Goal: Task Accomplishment & Management: Manage account settings

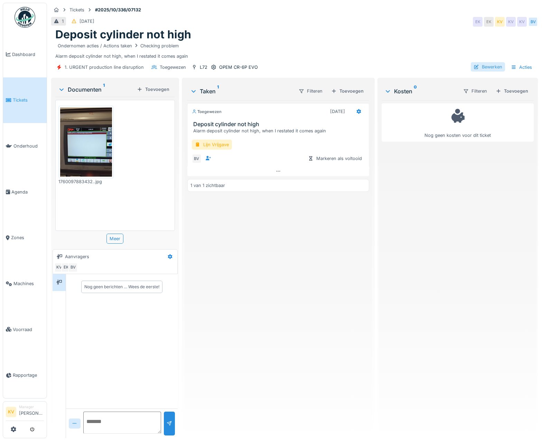
click at [480, 69] on div "Bewerken" at bounding box center [488, 66] width 34 height 9
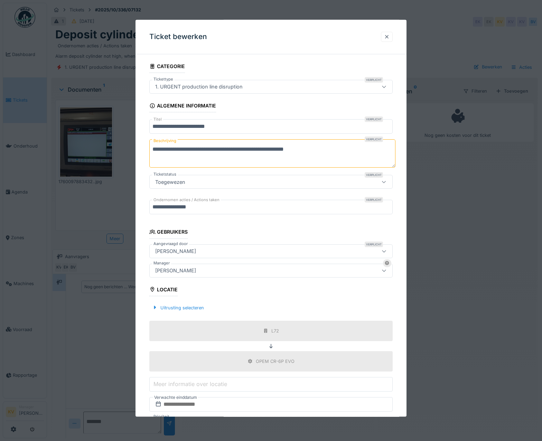
click at [389, 36] on div at bounding box center [387, 37] width 6 height 7
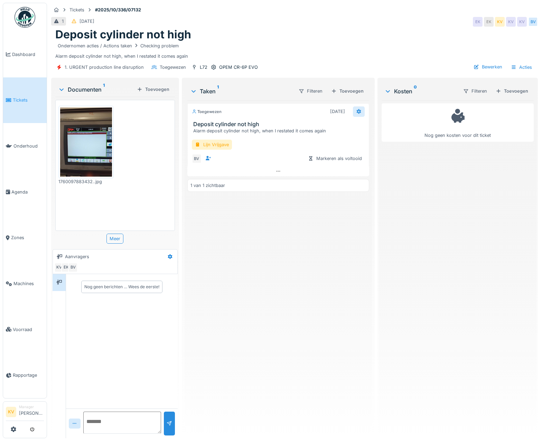
click at [358, 110] on icon at bounding box center [359, 111] width 6 height 4
click at [365, 185] on div "Verwijderen" at bounding box center [379, 185] width 57 height 10
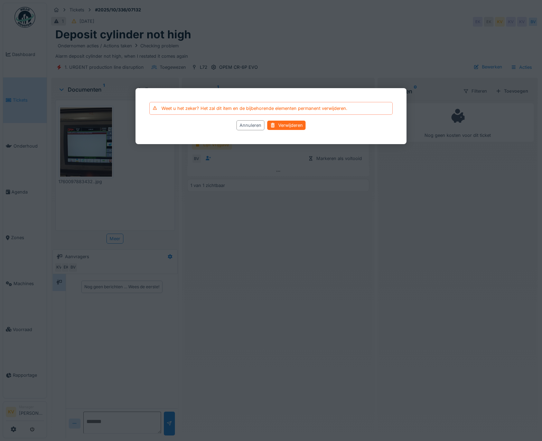
click at [276, 128] on div "Verwijderen" at bounding box center [286, 125] width 38 height 9
click at [275, 125] on div "Verwijderen" at bounding box center [286, 125] width 38 height 9
click at [274, 125] on div at bounding box center [273, 125] width 6 height 7
click at [277, 126] on div "Verwijderen" at bounding box center [286, 125] width 38 height 9
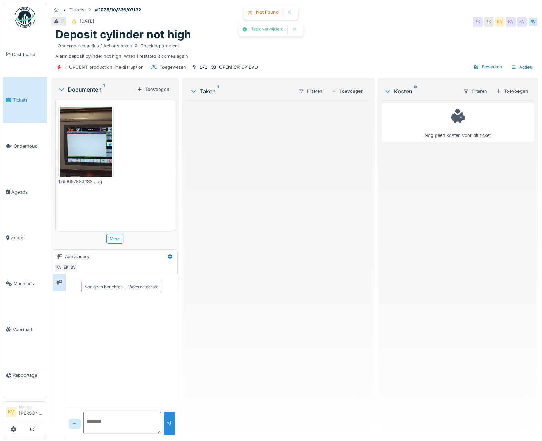
click at [277, 126] on div at bounding box center [278, 266] width 182 height 333
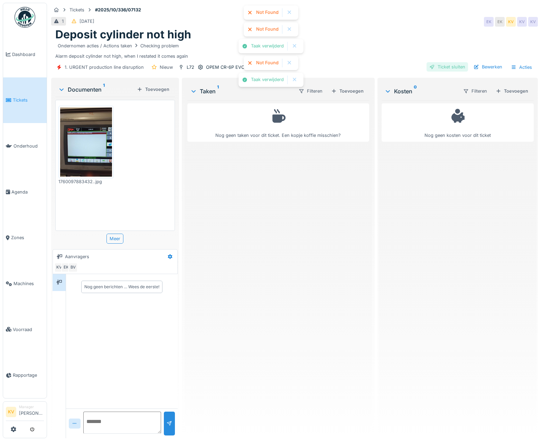
click at [445, 68] on div "Ticket sluiten" at bounding box center [448, 66] width 42 height 9
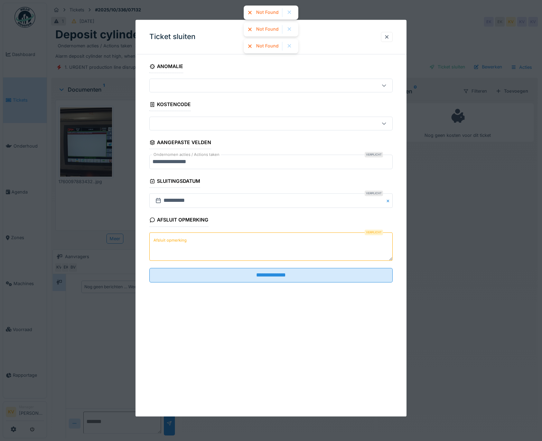
click at [200, 251] on textarea "Afsluit opmerking" at bounding box center [271, 246] width 244 height 28
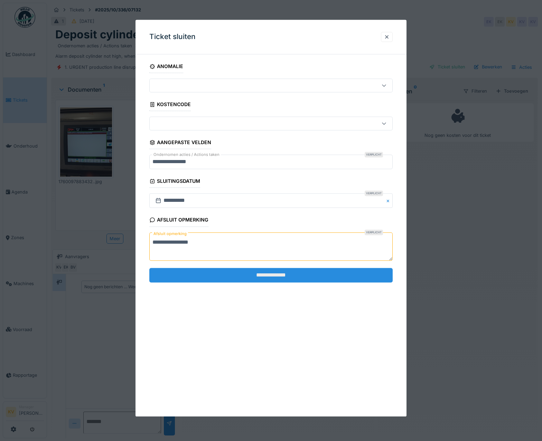
type textarea "**********"
click at [214, 272] on input "**********" at bounding box center [271, 275] width 244 height 15
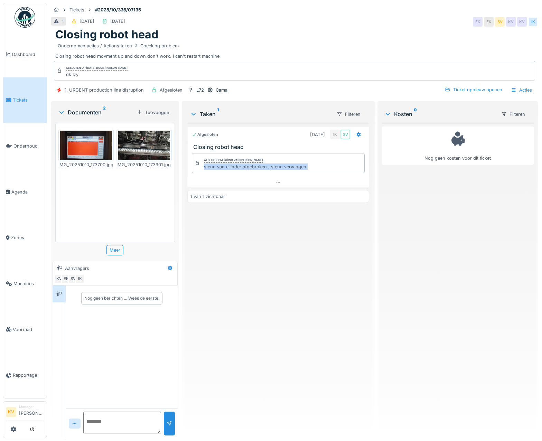
drag, startPoint x: 307, startPoint y: 167, endPoint x: 201, endPoint y: 168, distance: 106.5
click at [201, 168] on div "Afsluit opmerking van Ismail Kosar steun van cilinder afgebroken , steun vervan…" at bounding box center [278, 163] width 173 height 20
copy div "steun van cilinder afgebroken , steun vervangen."
click at [27, 20] on img at bounding box center [25, 17] width 21 height 21
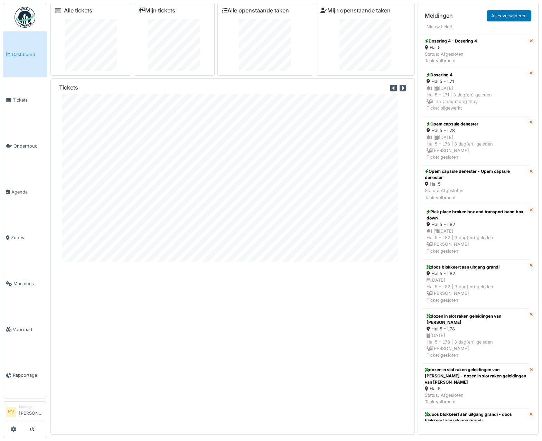
scroll to position [835, 0]
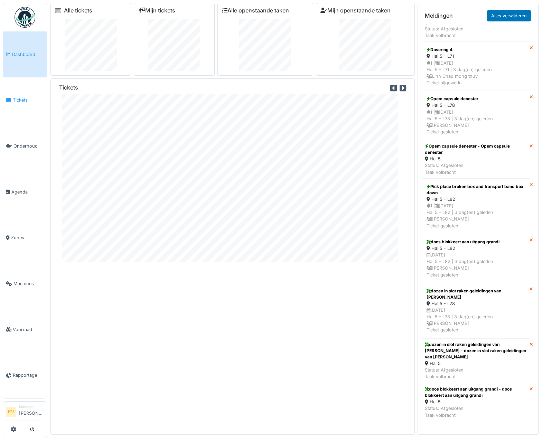
click at [19, 101] on span "Tickets" at bounding box center [28, 100] width 31 height 7
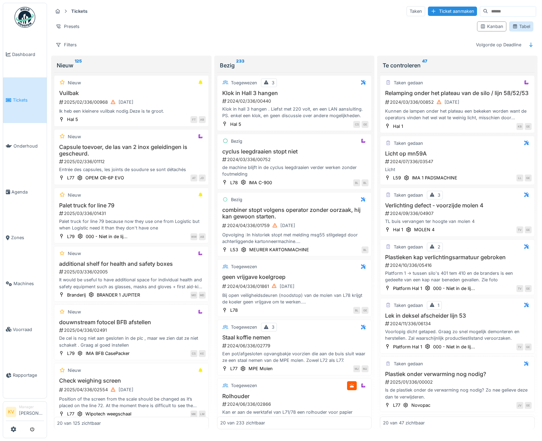
click at [513, 28] on icon at bounding box center [515, 27] width 4 height 4
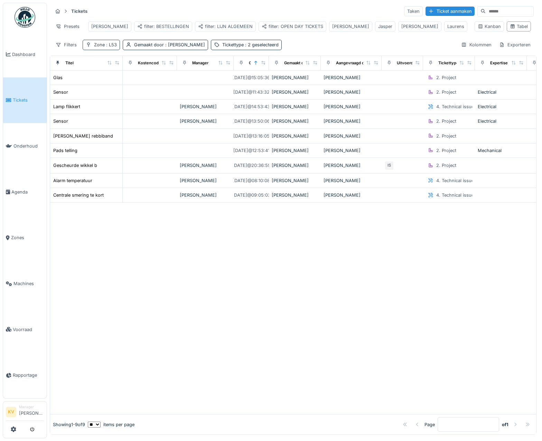
click at [99, 48] on div "Zone : L53" at bounding box center [105, 45] width 23 height 7
click at [130, 68] on div "Verwijderen" at bounding box center [136, 68] width 38 height 9
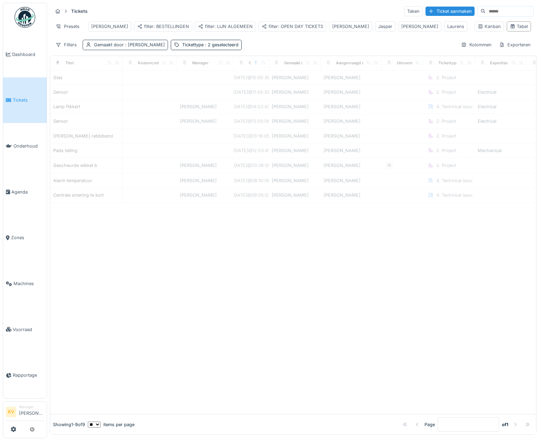
click at [145, 47] on span ": Amir Shokohi" at bounding box center [144, 44] width 41 height 5
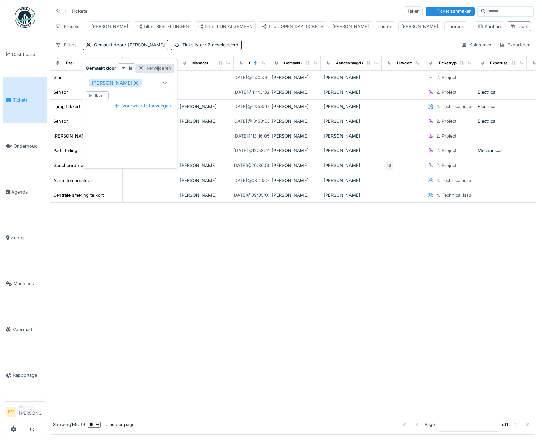
click at [159, 68] on div "Verwijderen" at bounding box center [155, 68] width 38 height 9
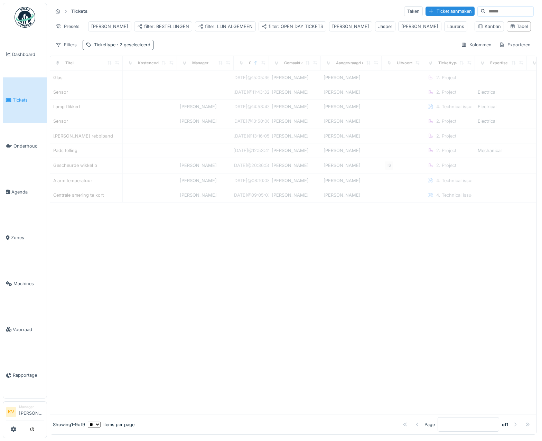
click at [133, 47] on span ": 2 geselecteerd" at bounding box center [133, 44] width 35 height 5
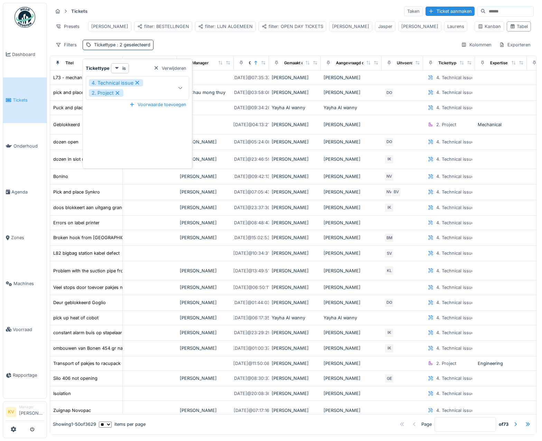
click at [137, 83] on icon at bounding box center [138, 83] width 4 height 4
type input "***"
click at [134, 84] on icon at bounding box center [137, 82] width 6 height 5
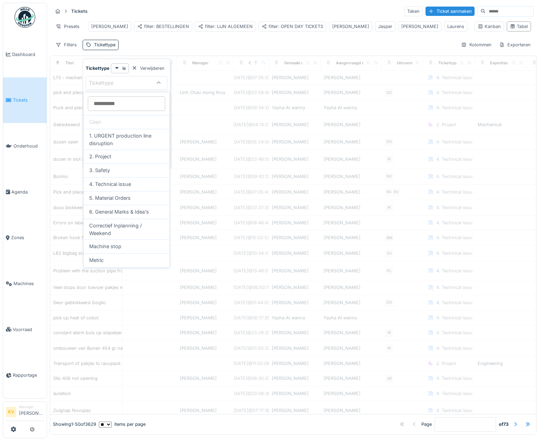
click at [118, 82] on div "Tickettype" at bounding box center [106, 83] width 34 height 8
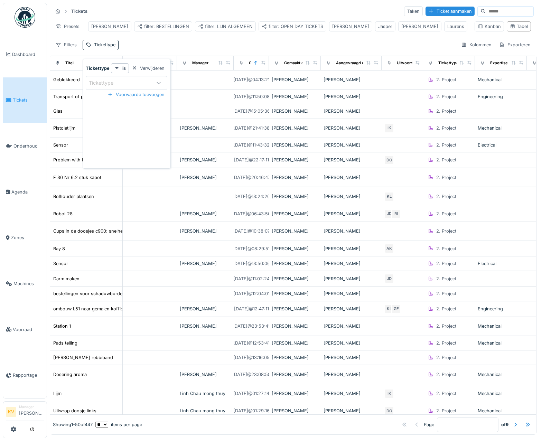
click at [103, 84] on div "Tickettype" at bounding box center [106, 83] width 34 height 8
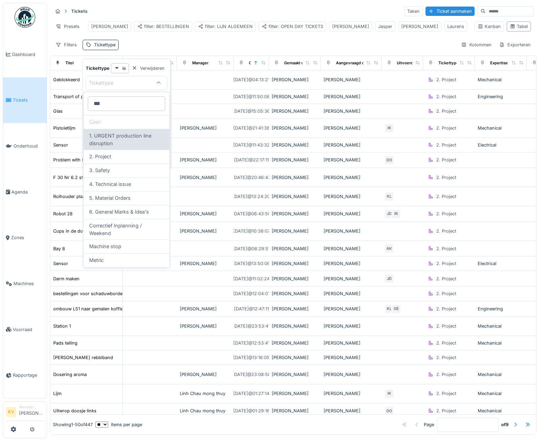
type input "***"
click at [125, 141] on span "1. URGENT production line disruption" at bounding box center [126, 139] width 75 height 15
type input "***"
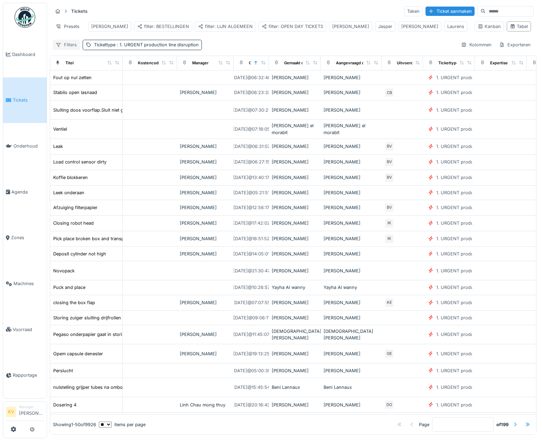
click at [63, 50] on div "Filters" at bounding box center [66, 45] width 27 height 10
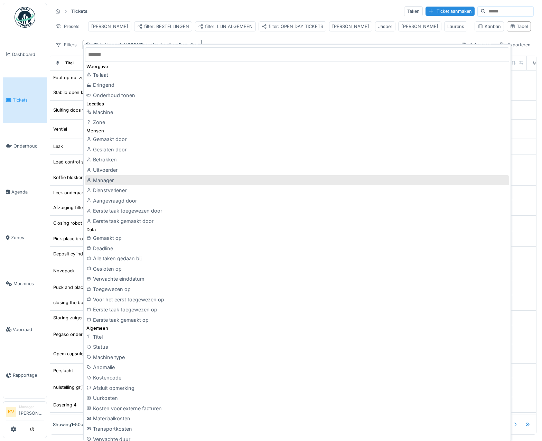
click at [122, 178] on div "Manager" at bounding box center [297, 180] width 424 height 10
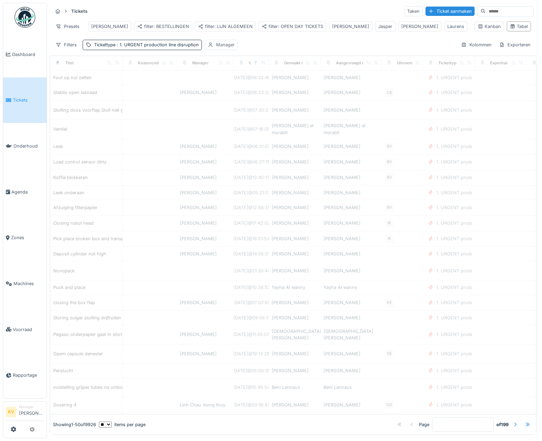
click at [221, 47] on div "Manager" at bounding box center [225, 45] width 19 height 7
click at [237, 84] on div "Manager" at bounding box center [224, 83] width 30 height 8
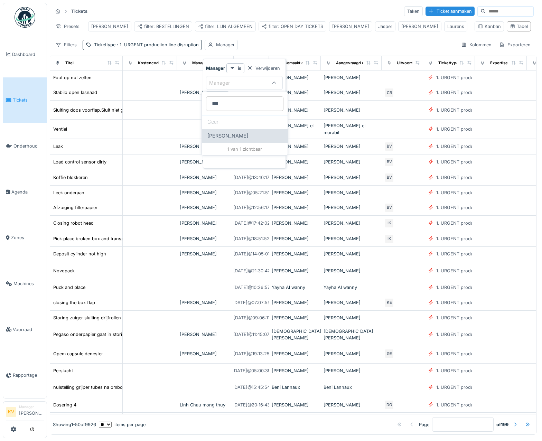
type input "***"
click at [236, 135] on span "[PERSON_NAME]" at bounding box center [228, 136] width 41 height 8
type input "****"
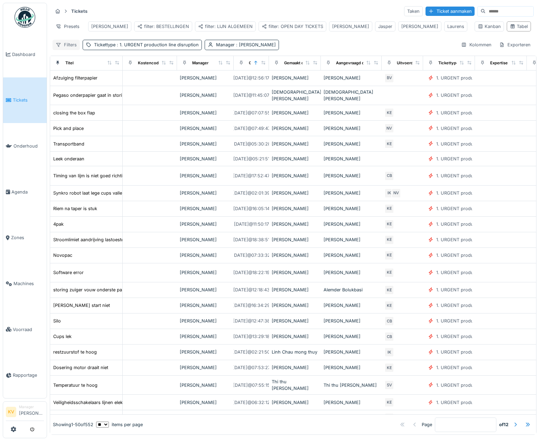
click at [59, 47] on icon at bounding box center [58, 45] width 4 height 4
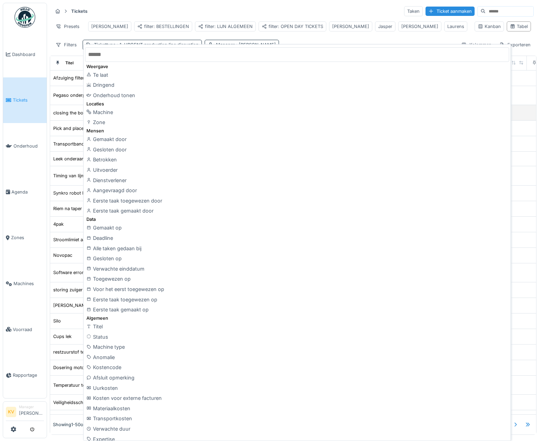
click at [107, 112] on div "Machine" at bounding box center [297, 112] width 424 height 10
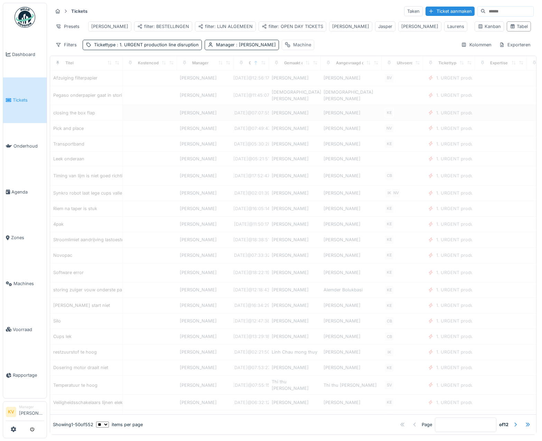
click at [295, 50] on div "Machine" at bounding box center [298, 45] width 33 height 10
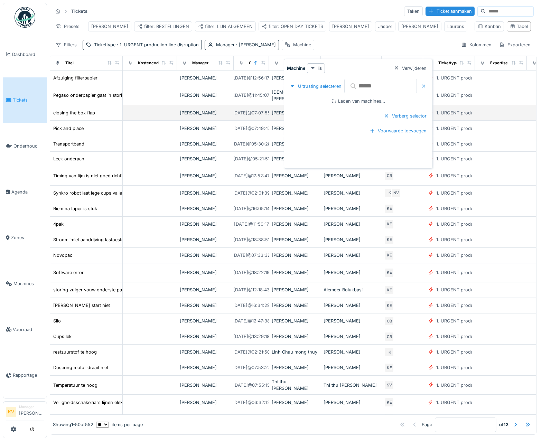
click at [371, 83] on input "text" at bounding box center [381, 86] width 73 height 15
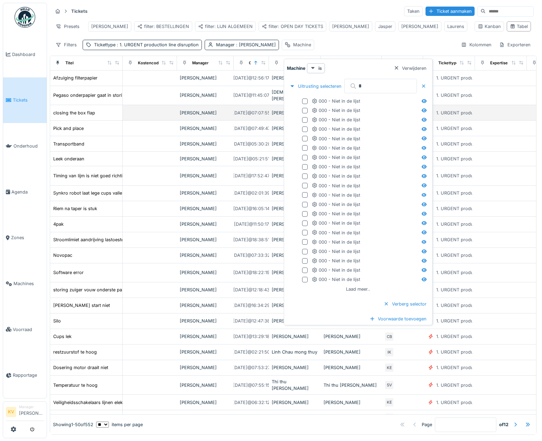
type input "**"
click at [293, 84] on div at bounding box center [293, 86] width 6 height 7
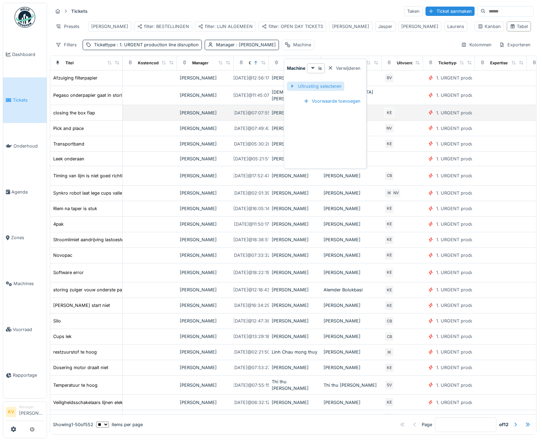
click at [293, 84] on div at bounding box center [293, 86] width 6 height 7
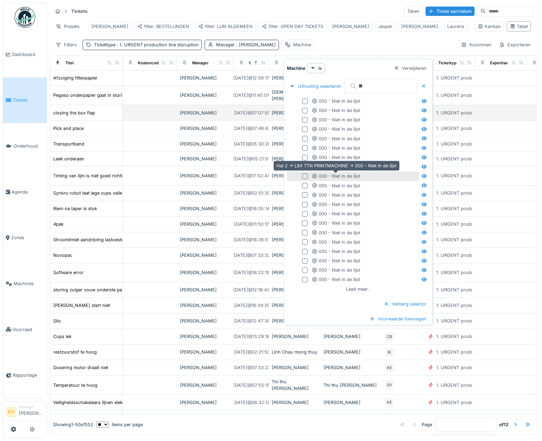
scroll to position [2, 0]
click at [399, 67] on div at bounding box center [397, 68] width 6 height 7
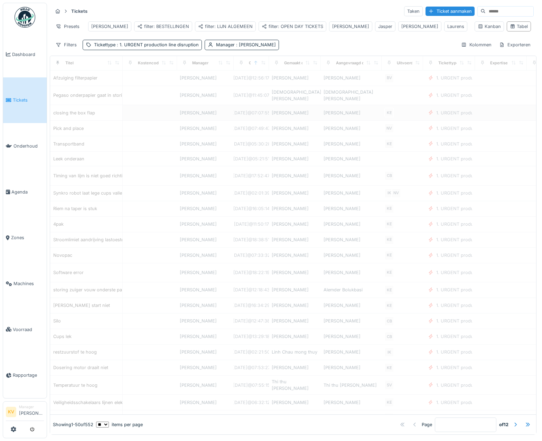
click at [294, 49] on div "Filters Tickettype : 1. URGENT production line disruption Manager : Joke Van de…" at bounding box center [293, 45] width 481 height 10
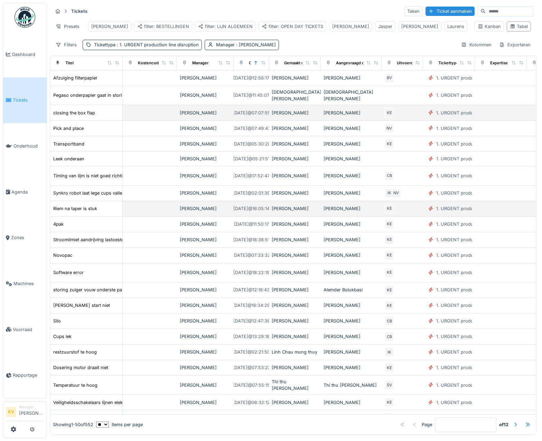
scroll to position [0, 0]
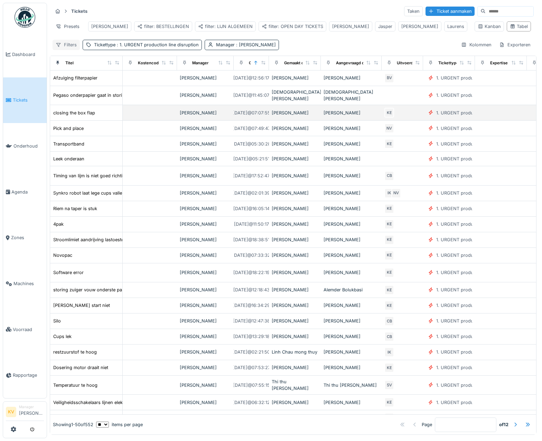
click at [67, 49] on div "Filters" at bounding box center [66, 45] width 27 height 10
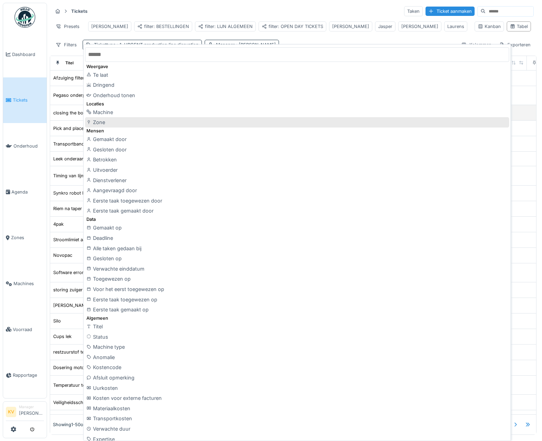
click at [109, 123] on div "Zone" at bounding box center [297, 122] width 424 height 10
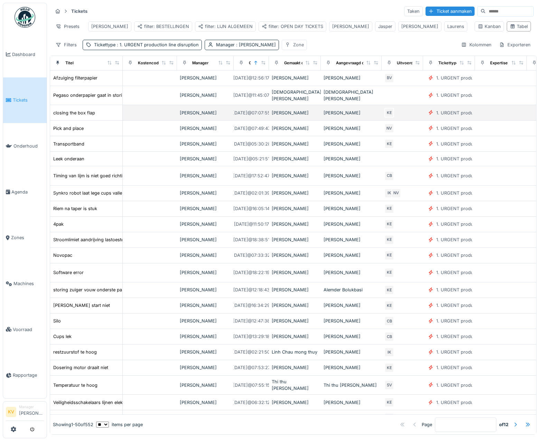
click at [294, 50] on div "Zone" at bounding box center [294, 45] width 25 height 10
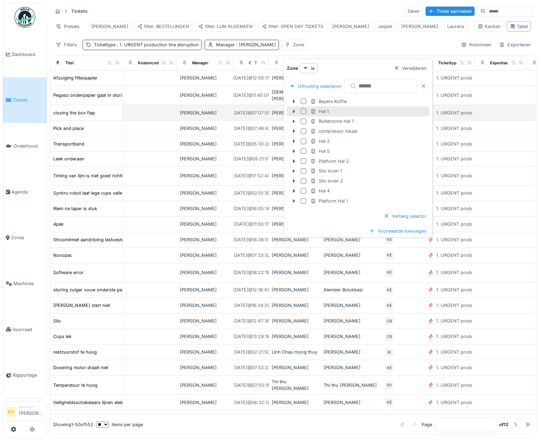
click at [302, 112] on div at bounding box center [304, 112] width 6 height 6
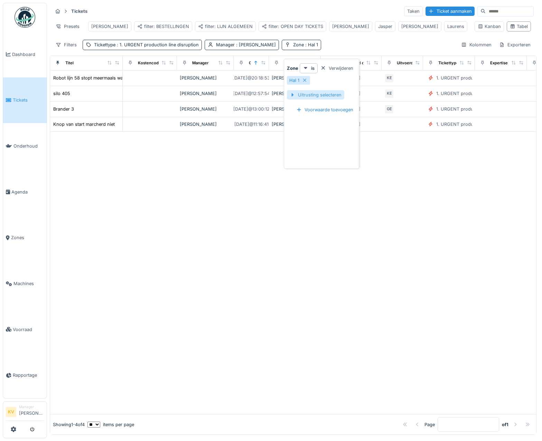
click at [293, 95] on div at bounding box center [293, 95] width 6 height 7
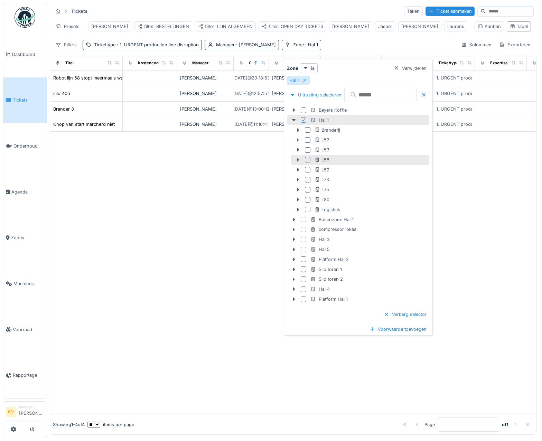
click at [298, 159] on icon at bounding box center [298, 160] width 6 height 4
click at [307, 159] on div at bounding box center [308, 160] width 6 height 6
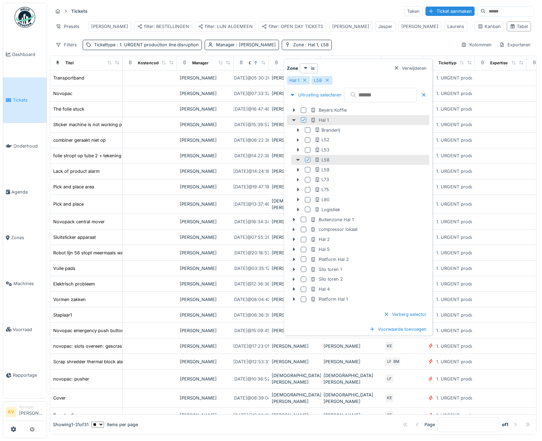
click at [363, 45] on div "Filters Tickettype : 1. URGENT production line disruption Manager : Joke Van de…" at bounding box center [293, 45] width 481 height 10
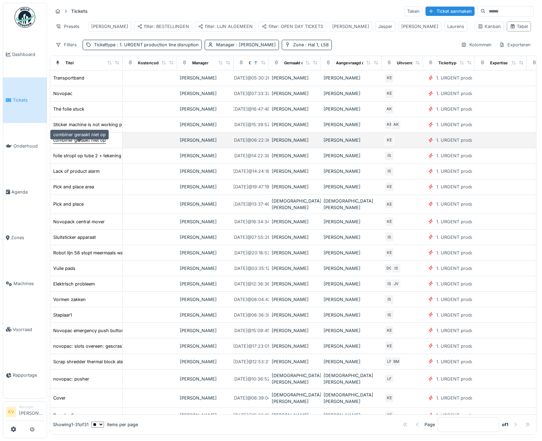
click at [74, 144] on div "combiner geraakt niet op" at bounding box center [79, 140] width 53 height 7
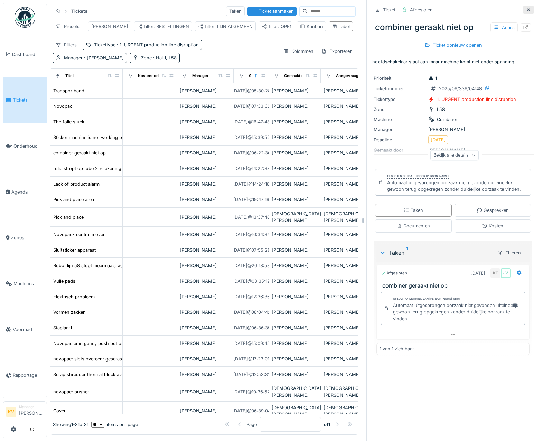
click at [526, 12] on div at bounding box center [529, 10] width 6 height 7
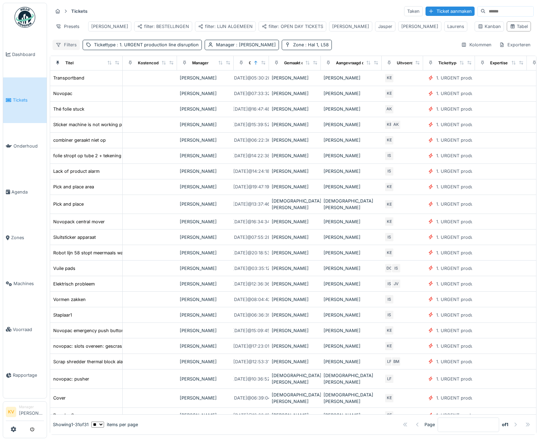
click at [66, 48] on div "Filters" at bounding box center [66, 45] width 27 height 10
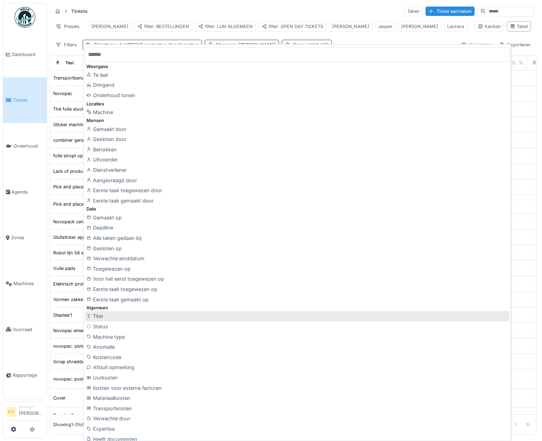
click at [97, 315] on div "Titel" at bounding box center [297, 316] width 424 height 10
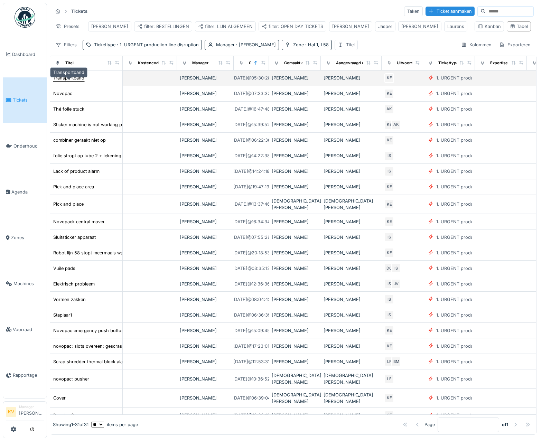
click at [74, 81] on div "Transportband" at bounding box center [68, 78] width 31 height 7
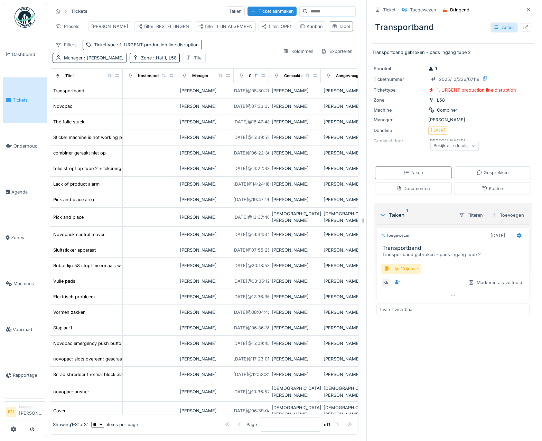
click at [494, 28] on icon at bounding box center [497, 27] width 6 height 4
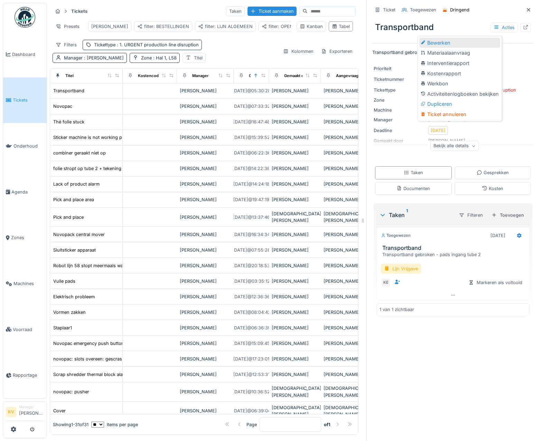
click at [439, 44] on div "Bewerken" at bounding box center [460, 43] width 81 height 10
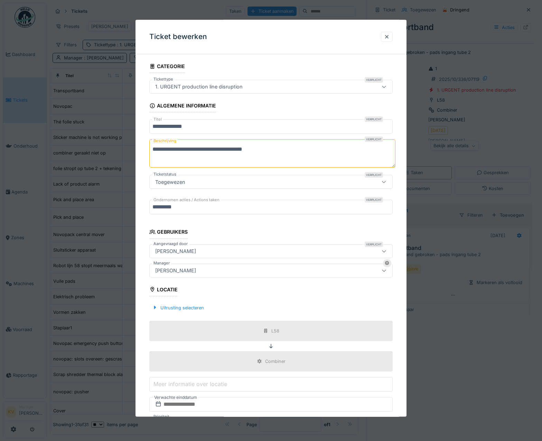
click at [189, 273] on div "[PERSON_NAME]" at bounding box center [176, 271] width 46 height 8
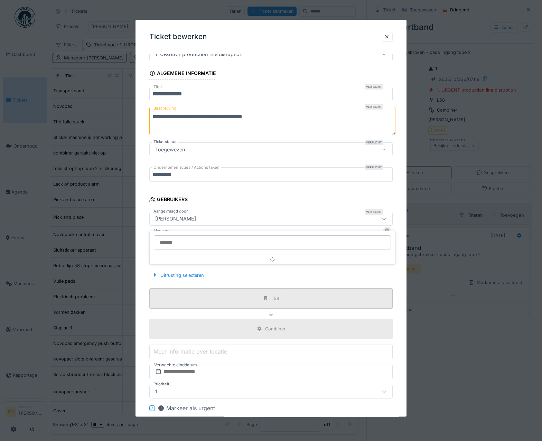
scroll to position [52, 0]
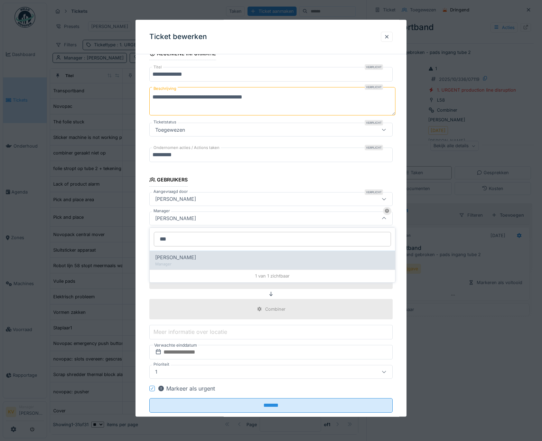
type input "***"
click at [185, 260] on span "[PERSON_NAME]" at bounding box center [175, 258] width 41 height 8
type input "****"
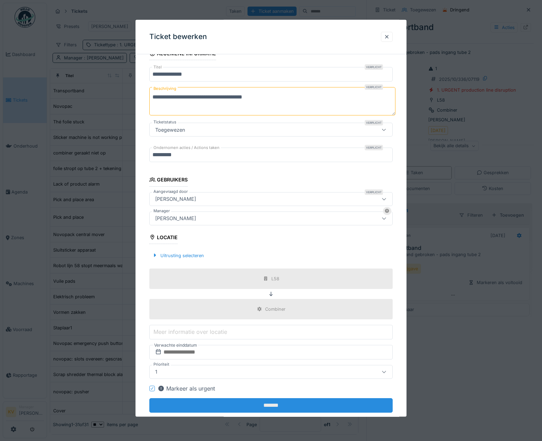
click at [239, 410] on input "*******" at bounding box center [271, 405] width 244 height 15
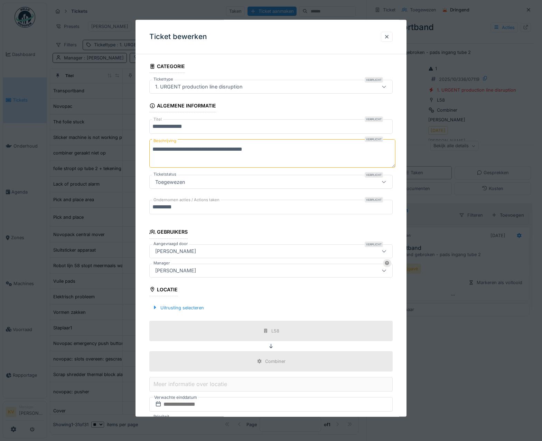
scroll to position [68, 0]
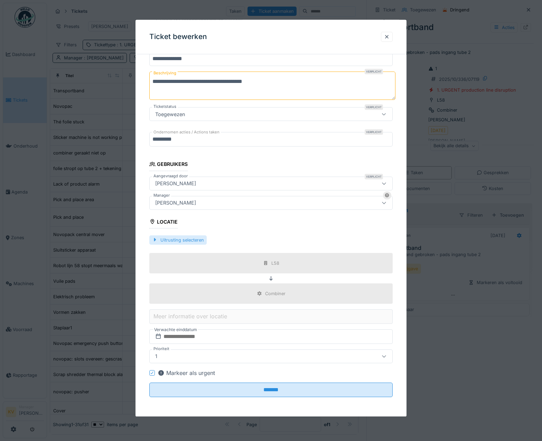
click at [155, 238] on div at bounding box center [155, 240] width 6 height 7
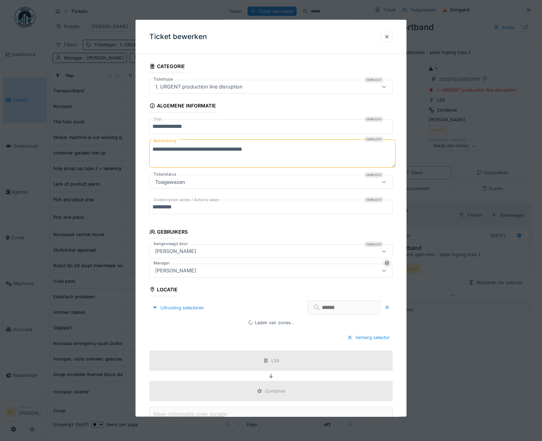
scroll to position [98, 0]
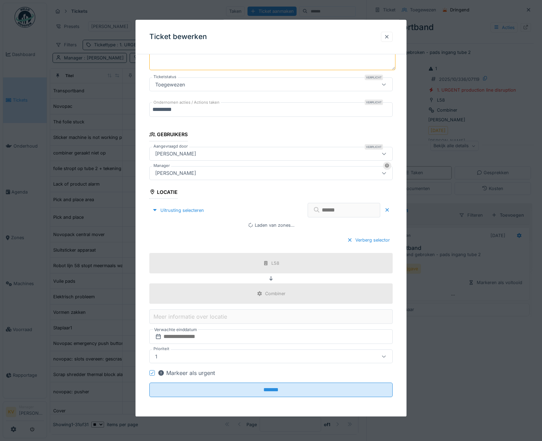
click at [389, 35] on div at bounding box center [387, 37] width 6 height 7
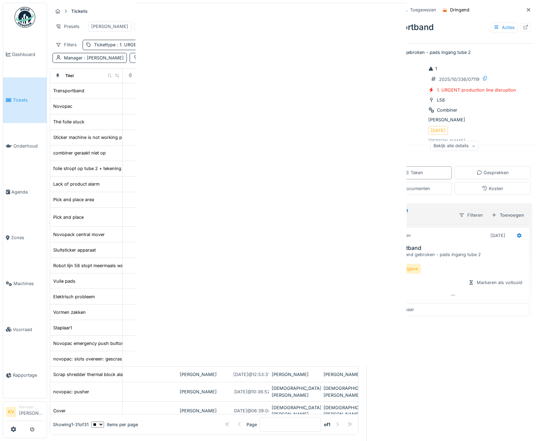
scroll to position [0, 0]
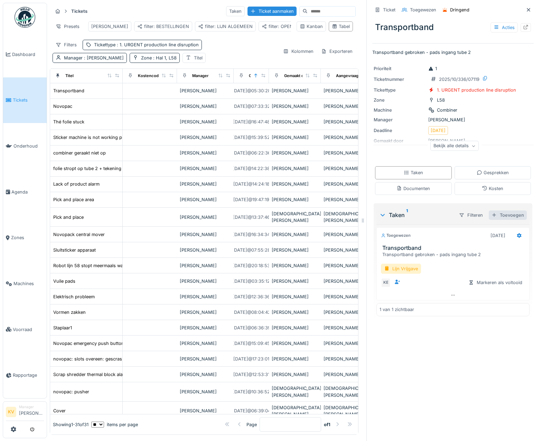
click at [489, 216] on div "Toevoegen" at bounding box center [508, 215] width 38 height 9
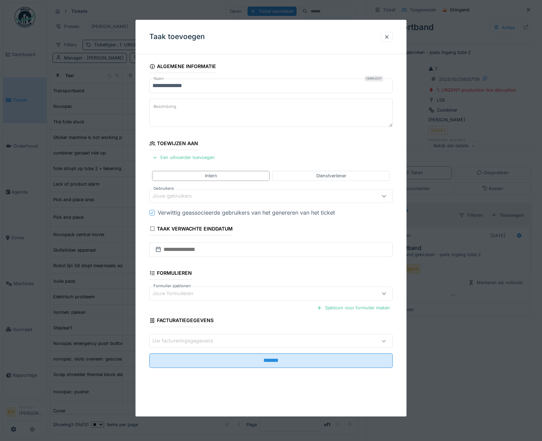
click at [172, 193] on div "Jouw gebruikers" at bounding box center [177, 196] width 49 height 8
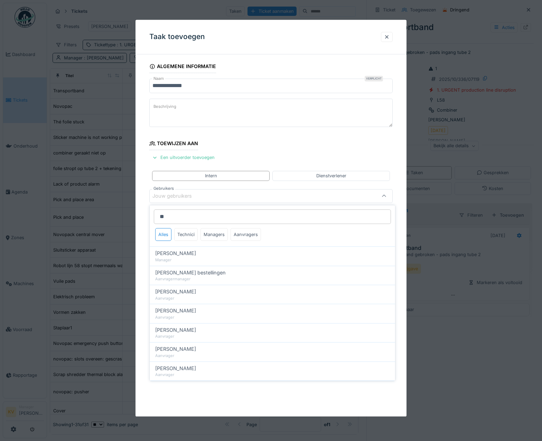
type input "*"
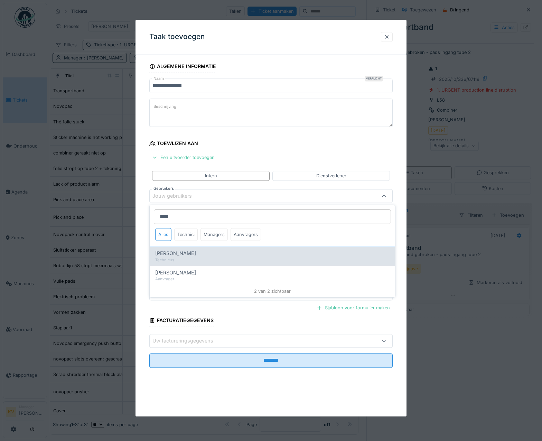
type input "****"
click at [252, 256] on div "Stijn Van buggenhout" at bounding box center [272, 254] width 235 height 8
type input "****"
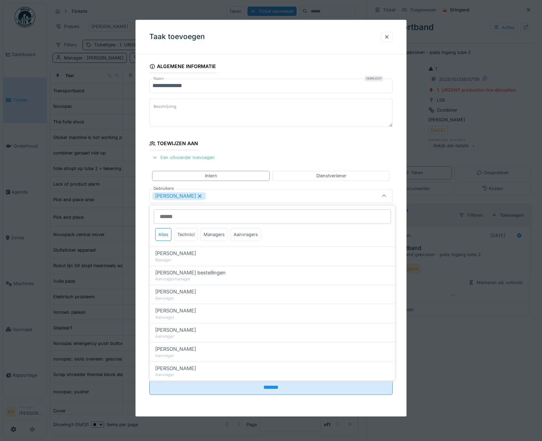
click at [273, 140] on fieldset "**********" at bounding box center [271, 230] width 244 height 341
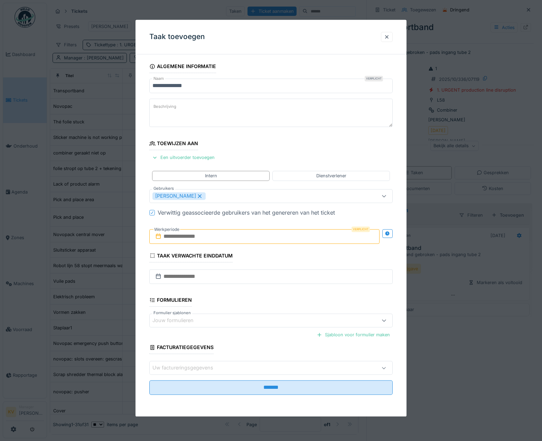
click at [241, 239] on input "text" at bounding box center [264, 236] width 230 height 15
click at [288, 253] on h2 "oktober 2025" at bounding box center [265, 253] width 83 height 6
click at [276, 292] on div "10" at bounding box center [277, 292] width 9 height 9
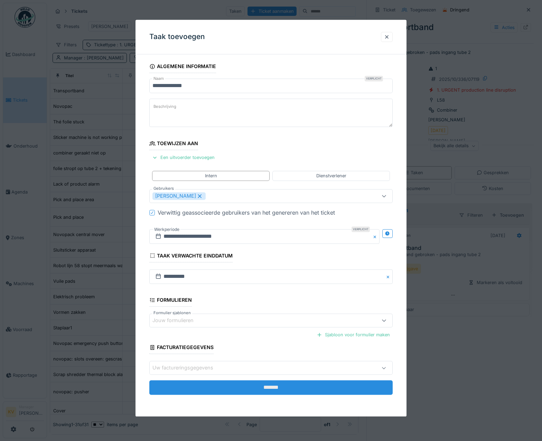
click at [261, 387] on input "*******" at bounding box center [271, 388] width 244 height 15
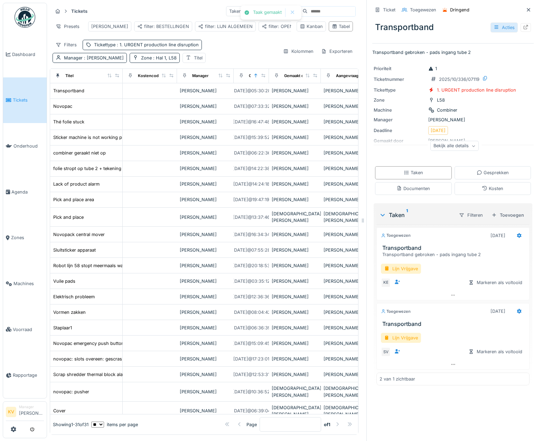
click at [494, 26] on icon at bounding box center [497, 27] width 6 height 4
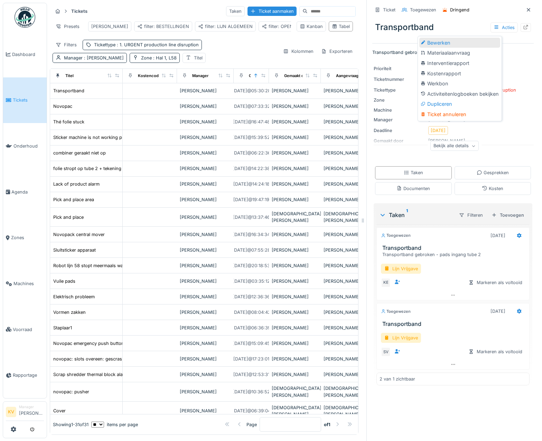
click at [439, 42] on div "Bewerken" at bounding box center [460, 43] width 81 height 10
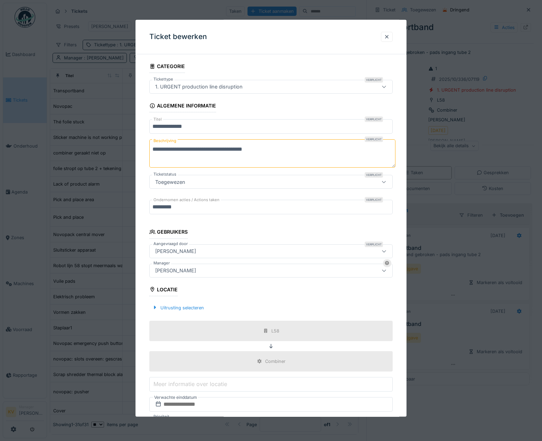
click at [193, 271] on div "[PERSON_NAME]" at bounding box center [176, 271] width 46 height 8
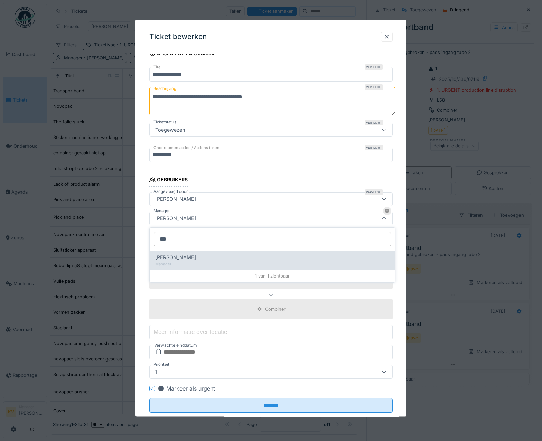
type input "***"
click at [189, 262] on div "Manager" at bounding box center [272, 264] width 235 height 6
type input "****"
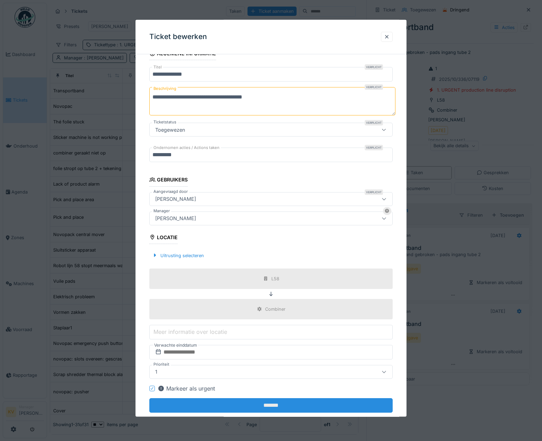
click at [279, 401] on input "*******" at bounding box center [271, 405] width 244 height 15
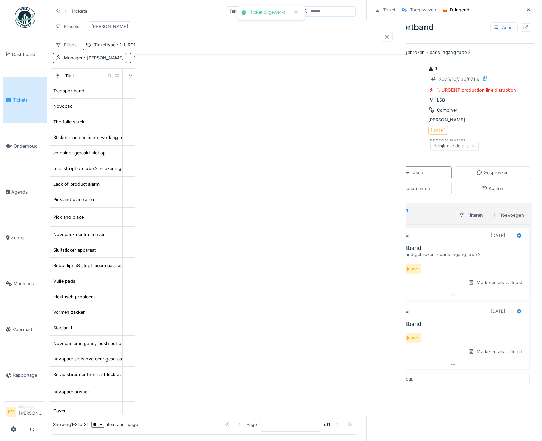
scroll to position [0, 0]
